Goal: Task Accomplishment & Management: Use online tool/utility

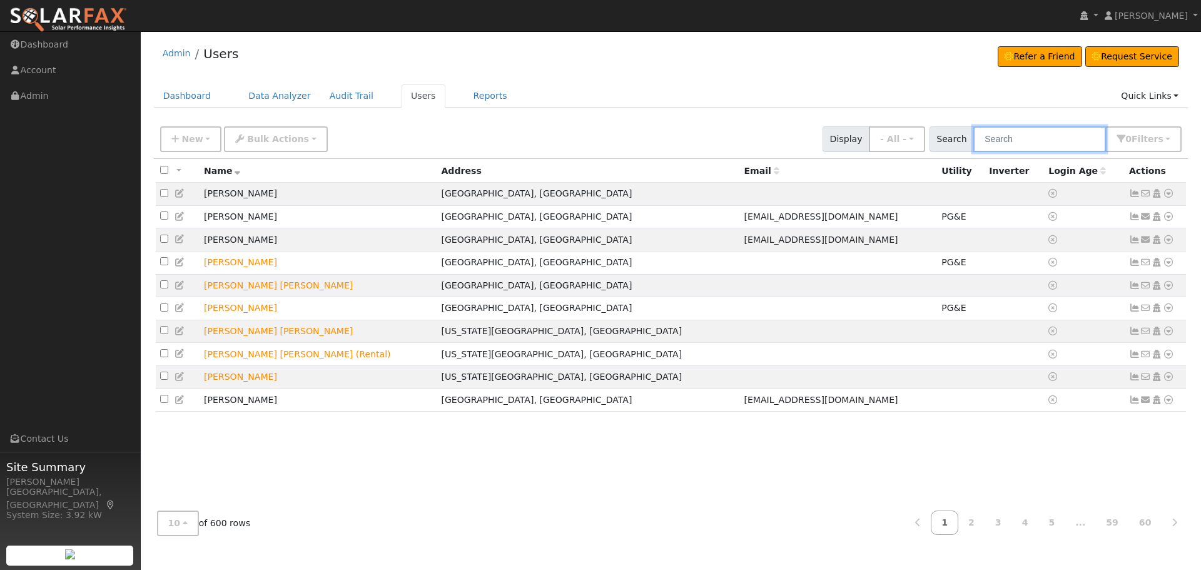
click at [1022, 140] on input "text" at bounding box center [1039, 139] width 133 height 26
type input "Magney"
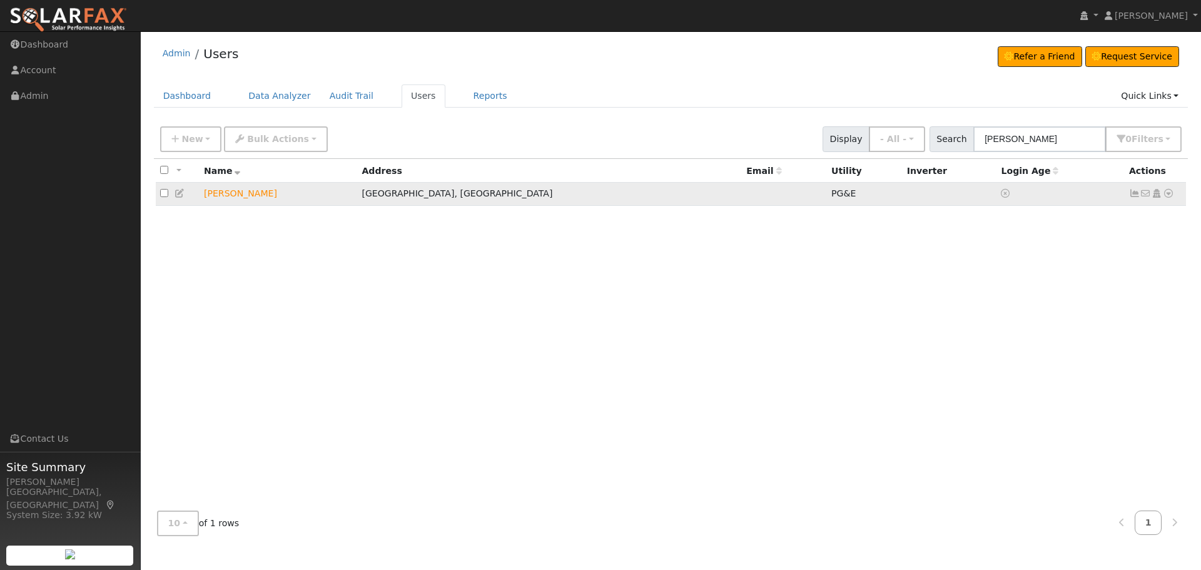
click at [1169, 195] on icon at bounding box center [1168, 193] width 11 height 9
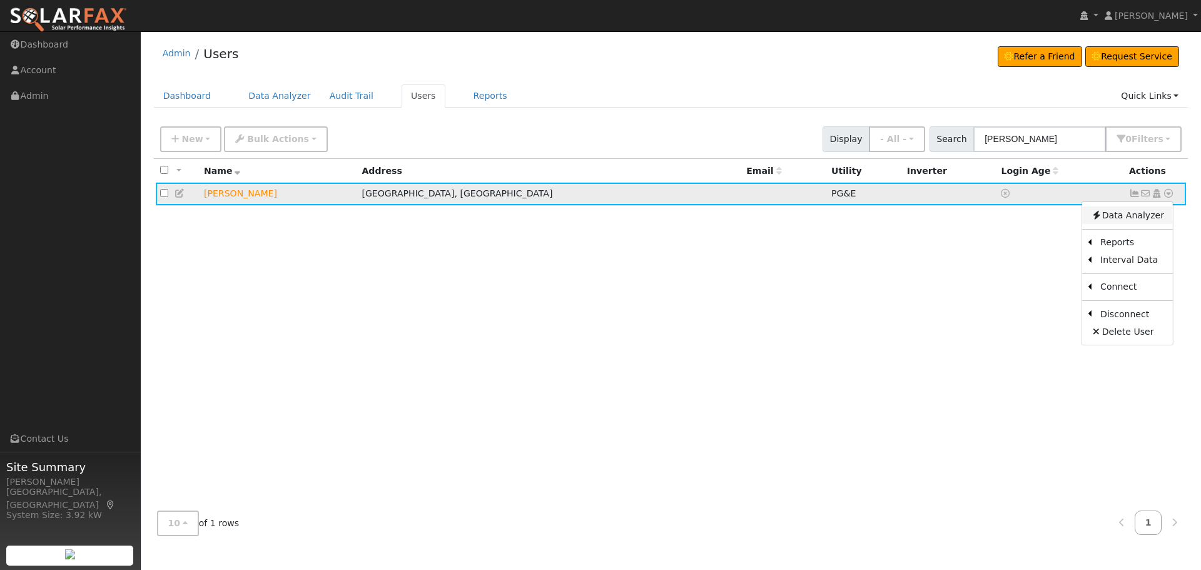
click at [1153, 212] on link "Data Analyzer" at bounding box center [1127, 215] width 91 height 18
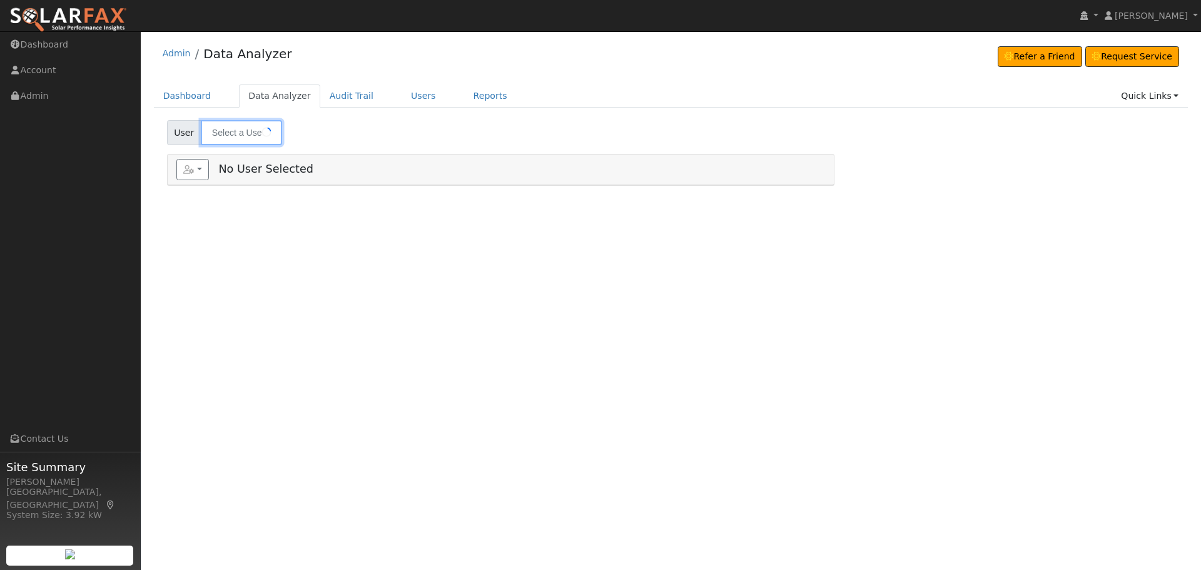
type input "[PERSON_NAME]"
